Goal: Task Accomplishment & Management: Manage account settings

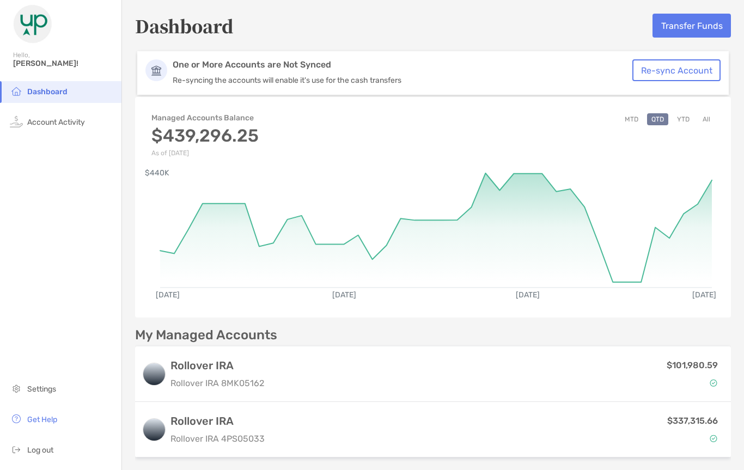
click at [692, 28] on button "Transfer Funds" at bounding box center [691, 26] width 78 height 24
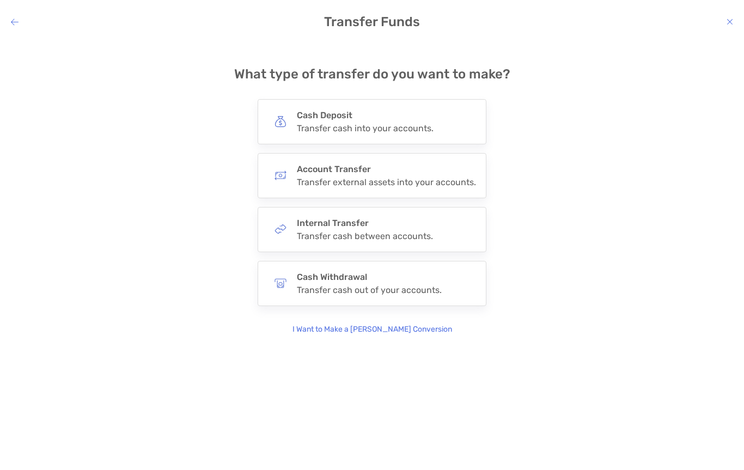
click at [355, 281] on h4 "Cash Withdrawal" at bounding box center [369, 277] width 145 height 10
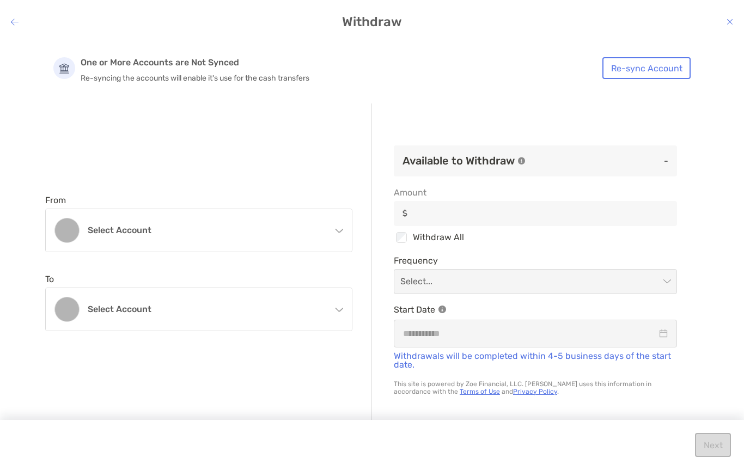
click at [331, 236] on div "Select account" at bounding box center [199, 230] width 306 height 42
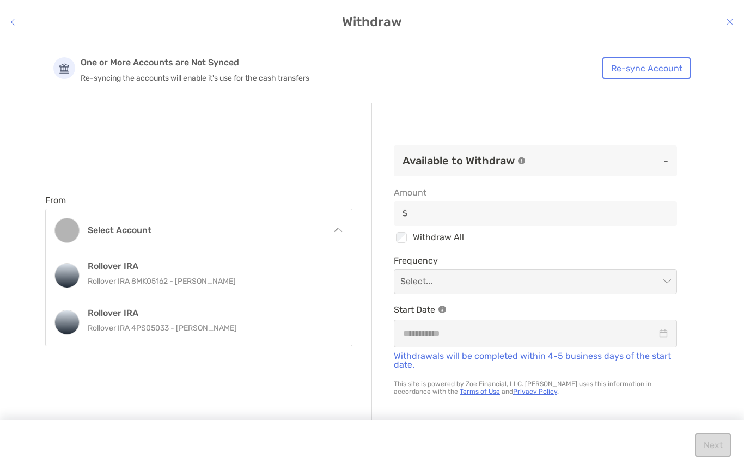
click at [214, 329] on p "Rollover IRA 4PS05033 - [PERSON_NAME]" at bounding box center [211, 328] width 246 height 14
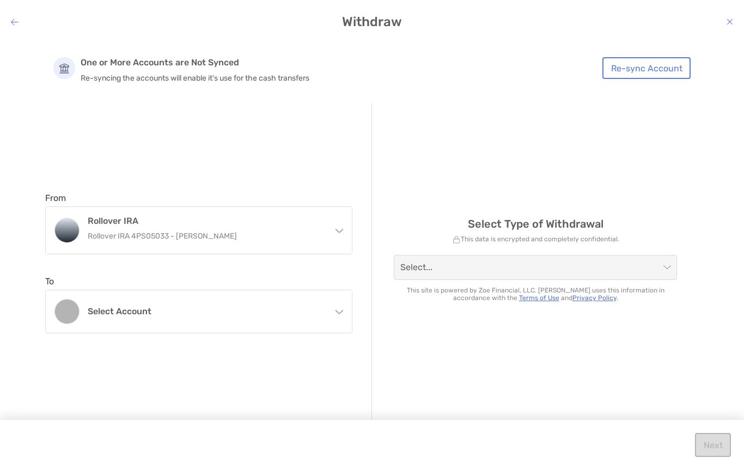
click at [328, 224] on div "Rollover IRA Rollover IRA 4PS05033 - [PERSON_NAME]" at bounding box center [199, 230] width 306 height 47
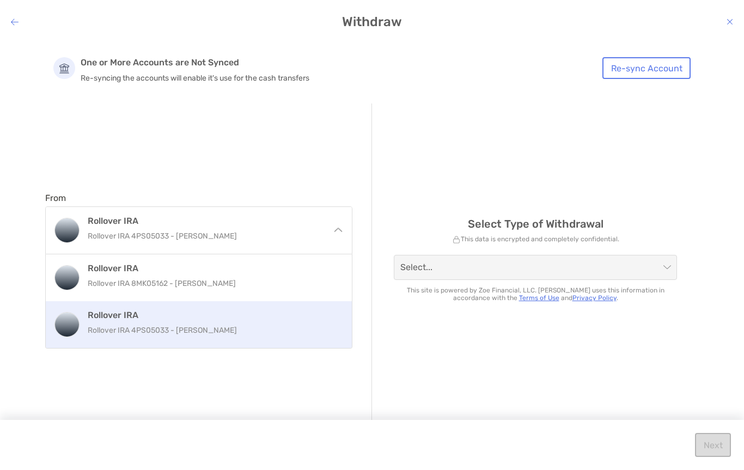
click at [166, 328] on p "Rollover IRA 4PS05033 - [PERSON_NAME]" at bounding box center [211, 330] width 246 height 14
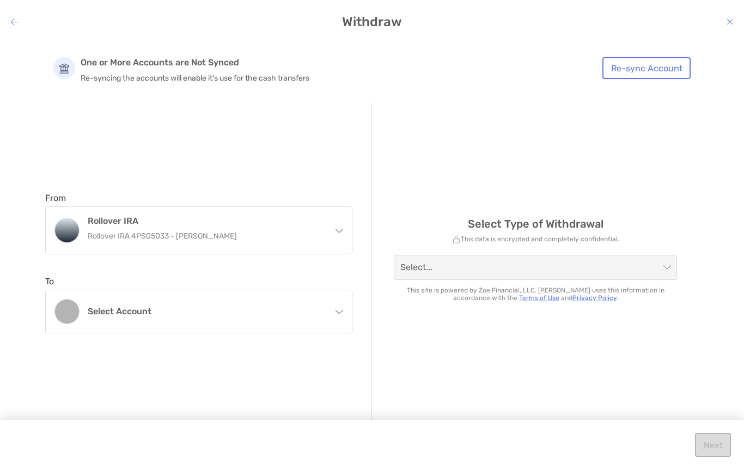
click at [333, 311] on div "Select account" at bounding box center [199, 311] width 306 height 42
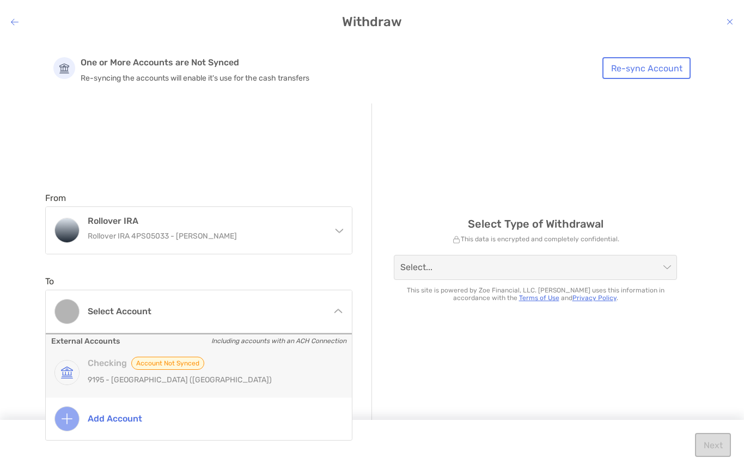
click at [106, 370] on div "Checking Account not Synced [STREET_ADDRESS]" at bounding box center [211, 373] width 246 height 32
click at [89, 369] on h4 "Checking Account not Synced" at bounding box center [211, 363] width 246 height 13
click at [77, 369] on img "modal" at bounding box center [67, 372] width 24 height 24
click at [77, 368] on img "modal" at bounding box center [67, 372] width 24 height 24
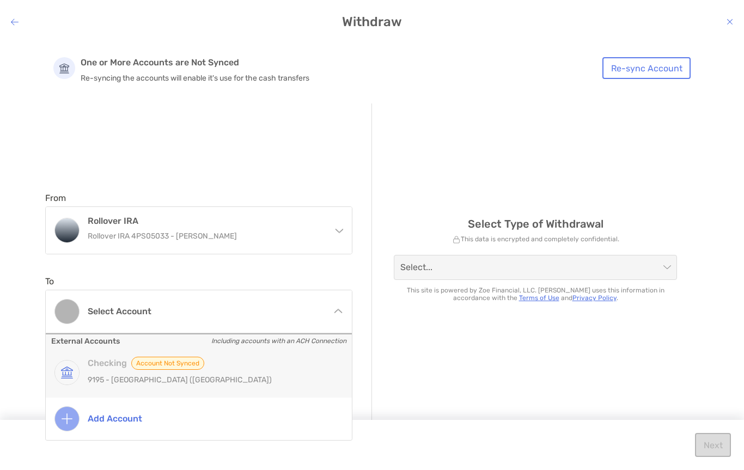
click at [337, 306] on div "Select account" at bounding box center [199, 311] width 306 height 42
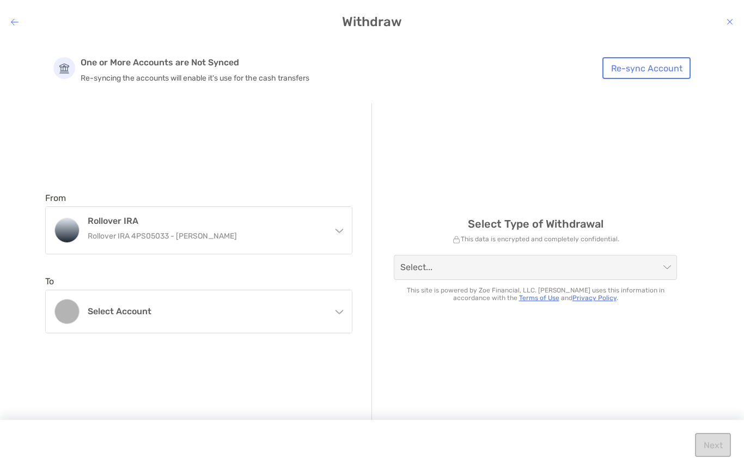
click at [322, 316] on h4 "Select account" at bounding box center [205, 311] width 235 height 10
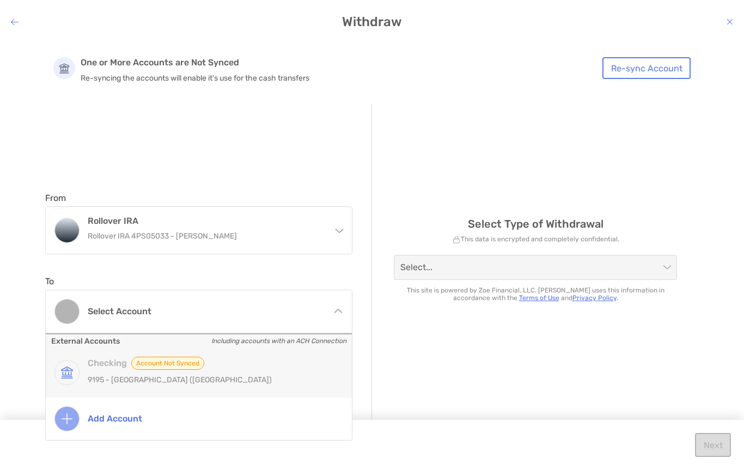
click at [175, 364] on span "Account not Synced" at bounding box center [167, 363] width 73 height 13
click at [166, 363] on span "Account not Synced" at bounding box center [167, 363] width 73 height 13
click at [116, 373] on p "9195 - [GEOGRAPHIC_DATA] ([GEOGRAPHIC_DATA])" at bounding box center [211, 380] width 246 height 14
click at [115, 372] on div "Checking Account not Synced [STREET_ADDRESS]" at bounding box center [211, 373] width 246 height 32
click at [104, 368] on h4 "Checking Account not Synced" at bounding box center [211, 363] width 246 height 13
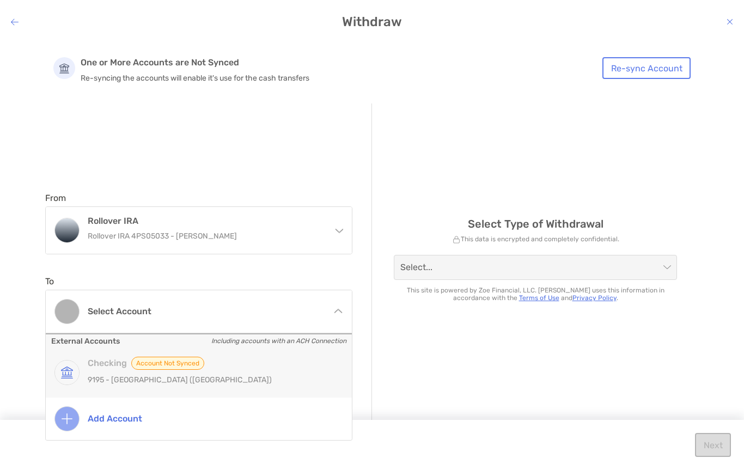
click at [116, 421] on h4 "Add account" at bounding box center [211, 418] width 246 height 10
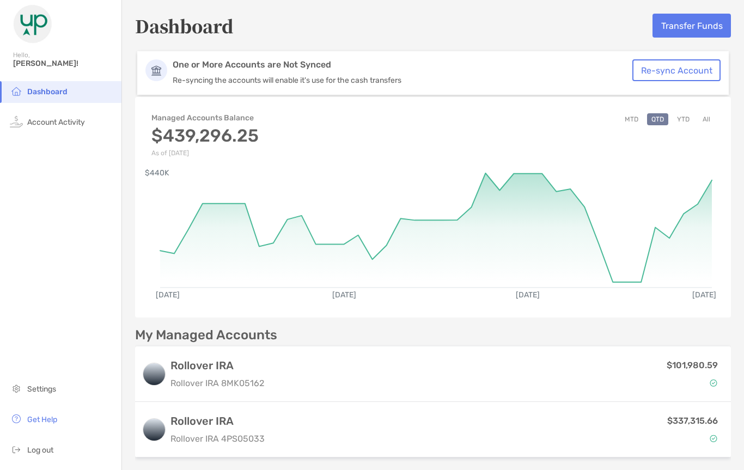
click at [702, 23] on button "Transfer Funds" at bounding box center [691, 26] width 78 height 24
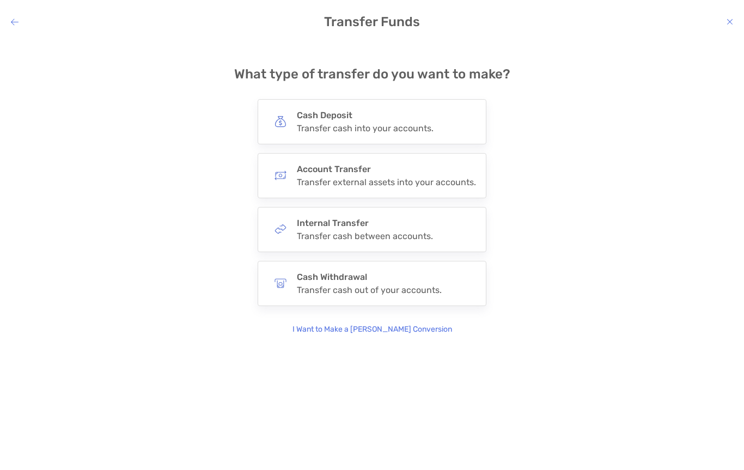
click at [375, 288] on div "Transfer cash out of your accounts." at bounding box center [369, 290] width 145 height 10
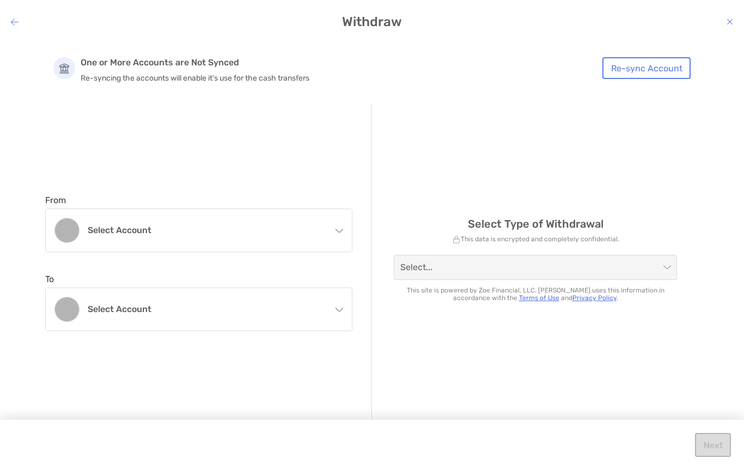
click at [344, 235] on div "Select account" at bounding box center [199, 230] width 306 height 42
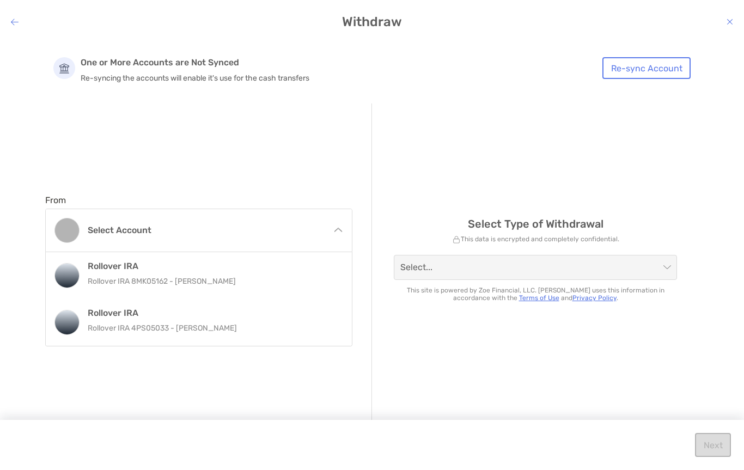
click at [203, 326] on p "Rollover IRA 4PS05033 - [PERSON_NAME]" at bounding box center [211, 328] width 246 height 14
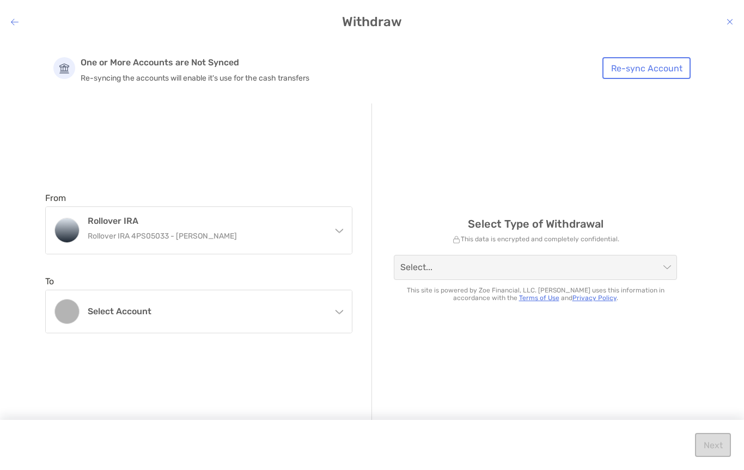
click at [322, 310] on h4 "Select account" at bounding box center [205, 311] width 235 height 10
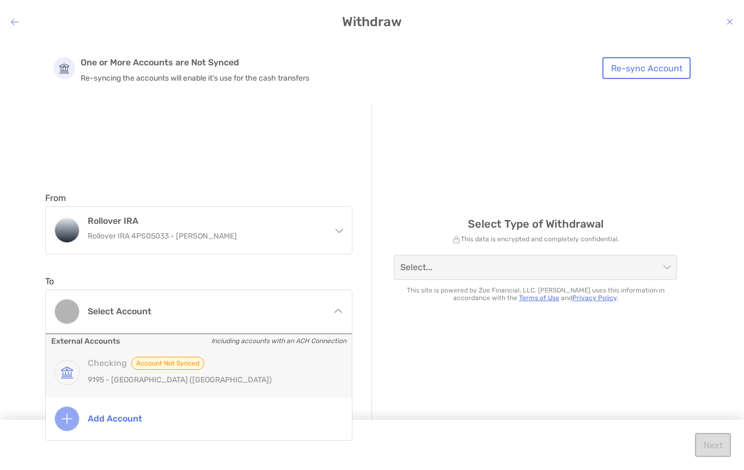
click at [71, 377] on img "modal" at bounding box center [67, 372] width 24 height 24
click at [68, 376] on img "modal" at bounding box center [67, 372] width 24 height 24
click at [67, 376] on img "modal" at bounding box center [67, 372] width 24 height 24
click at [70, 370] on img "modal" at bounding box center [67, 372] width 24 height 24
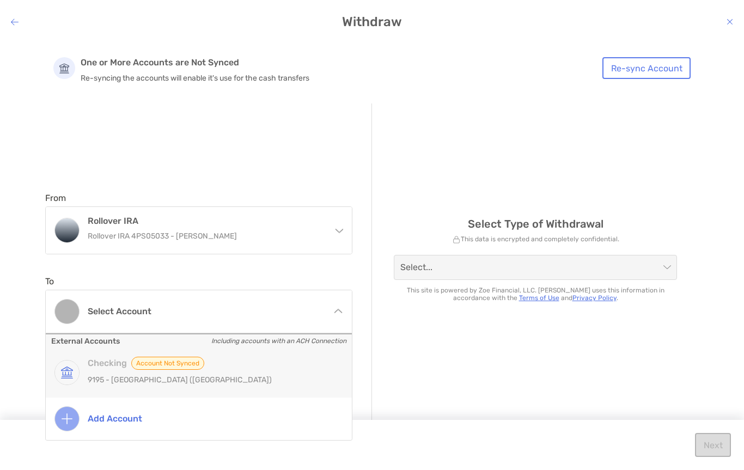
click at [90, 373] on p "9195 - [GEOGRAPHIC_DATA] ([GEOGRAPHIC_DATA])" at bounding box center [211, 380] width 246 height 14
click at [89, 373] on p "9195 - [GEOGRAPHIC_DATA] ([GEOGRAPHIC_DATA])" at bounding box center [211, 380] width 246 height 14
click at [665, 262] on span "modal" at bounding box center [535, 267] width 270 height 24
click at [664, 262] on span "modal" at bounding box center [535, 267] width 270 height 24
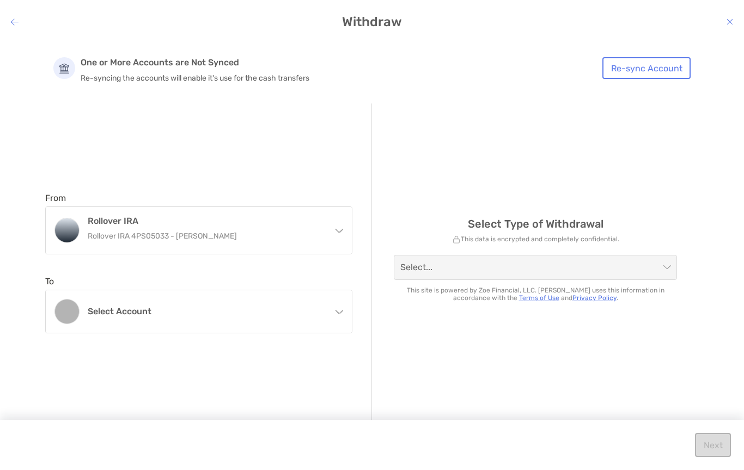
click at [664, 265] on span "modal" at bounding box center [535, 267] width 270 height 24
click at [674, 264] on div "Select..." at bounding box center [535, 267] width 283 height 25
click at [333, 304] on div "Select account" at bounding box center [199, 311] width 306 height 42
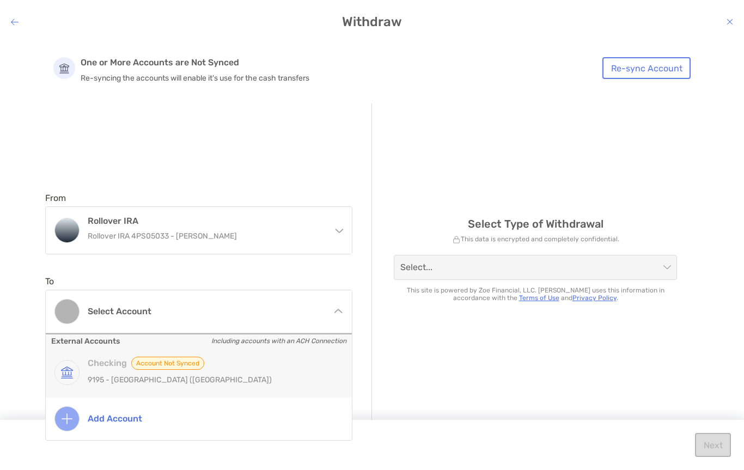
click at [183, 360] on span "Account not Synced" at bounding box center [167, 363] width 73 height 13
click at [319, 212] on div "Rollover IRA Rollover IRA 4PS05033 - [PERSON_NAME]" at bounding box center [199, 230] width 306 height 47
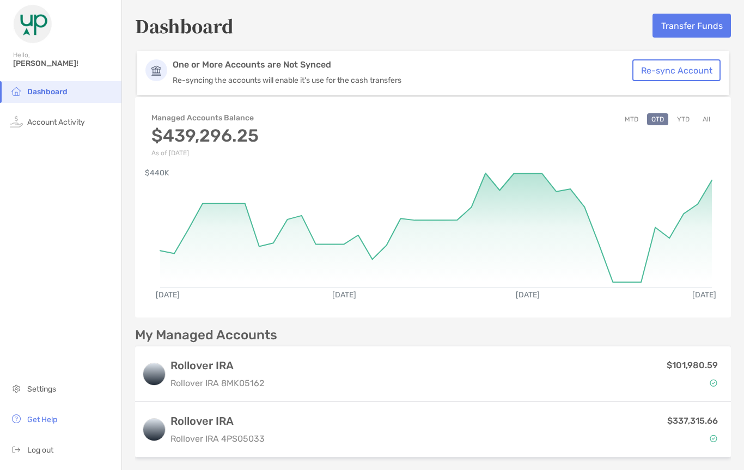
click at [53, 454] on span "Log out" at bounding box center [40, 449] width 26 height 9
